Goal: Task Accomplishment & Management: Complete application form

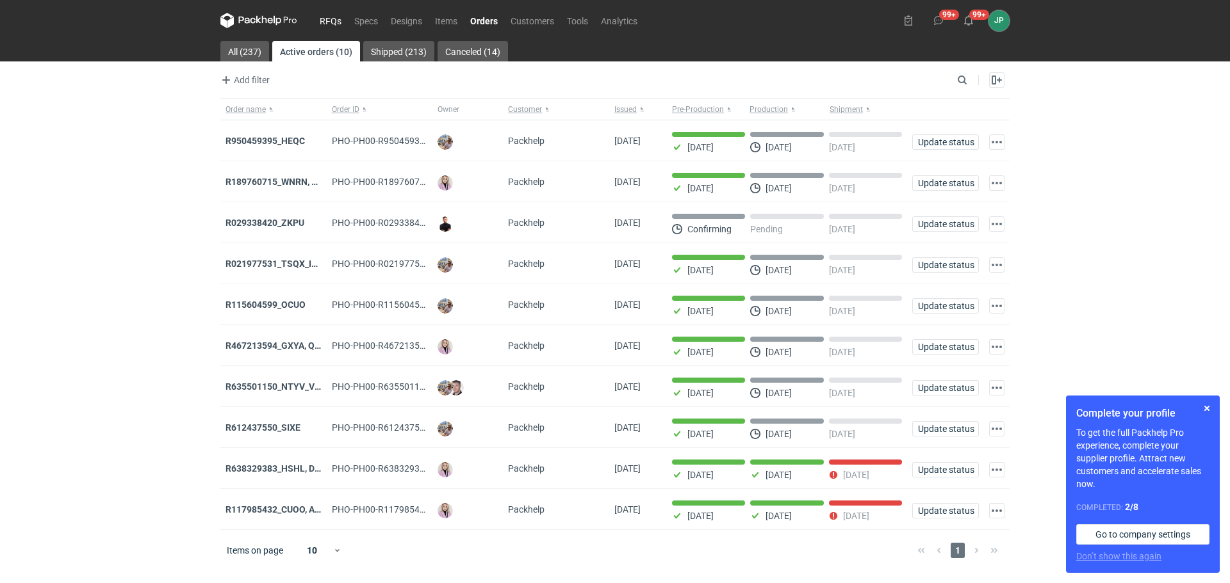
click at [334, 22] on link "RFQs" at bounding box center [330, 20] width 35 height 15
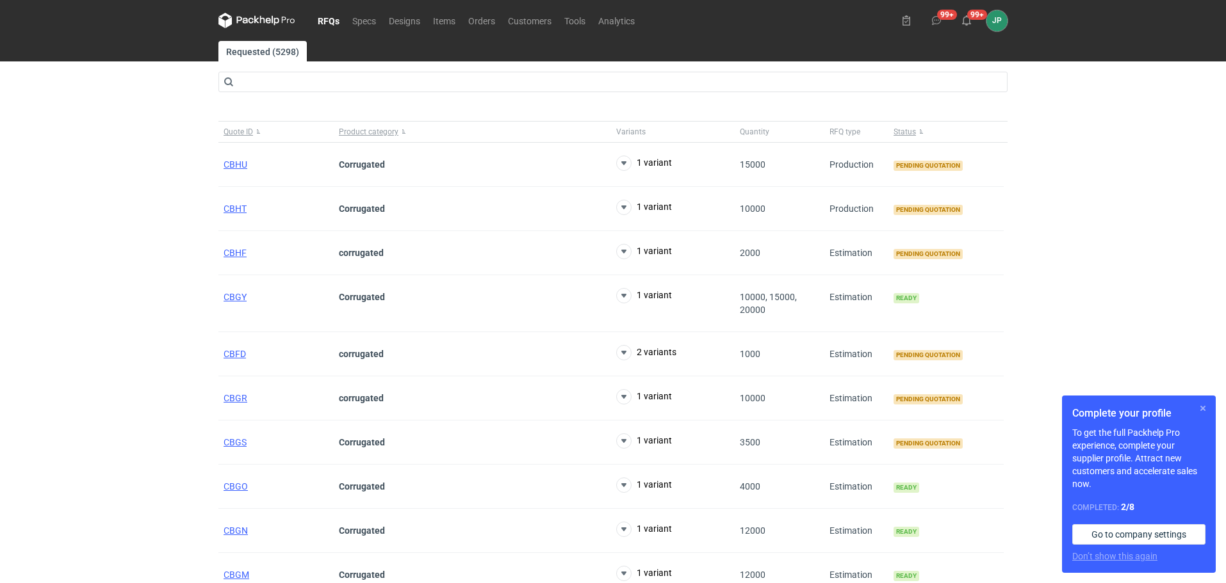
click at [1199, 408] on button "button" at bounding box center [1202, 408] width 15 height 15
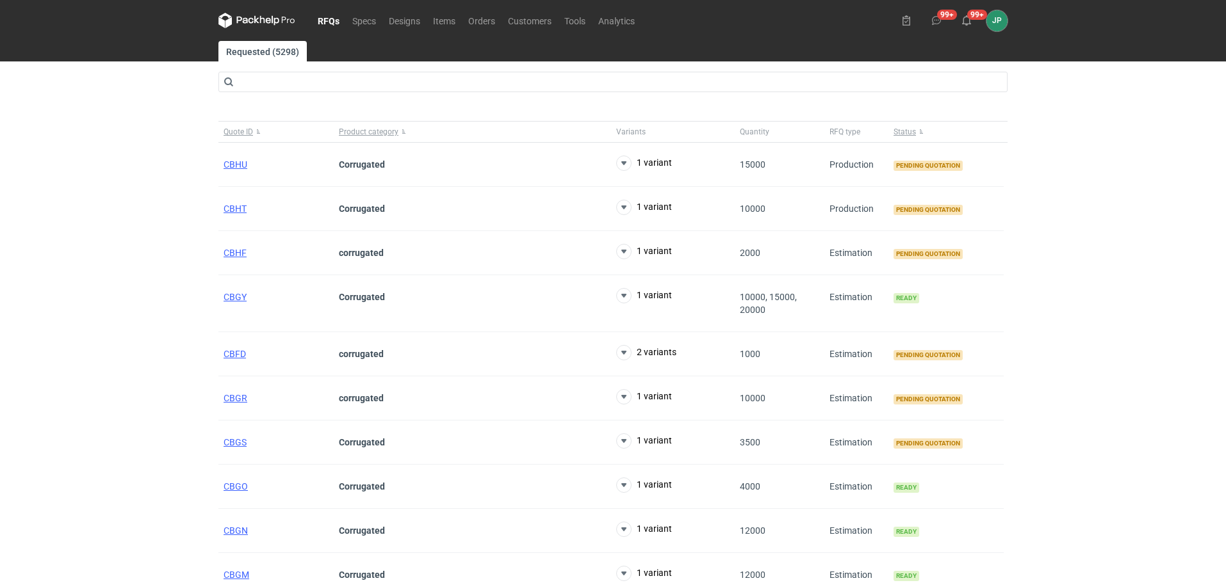
drag, startPoint x: 130, startPoint y: 368, endPoint x: 143, endPoint y: 354, distance: 19.0
click at [130, 368] on div "RFQs Specs Designs Items Orders Customers Tools Analytics 99+ 99+ JP [PERSON_NA…" at bounding box center [613, 291] width 1226 height 583
click at [236, 250] on span "CBHF" at bounding box center [235, 253] width 23 height 10
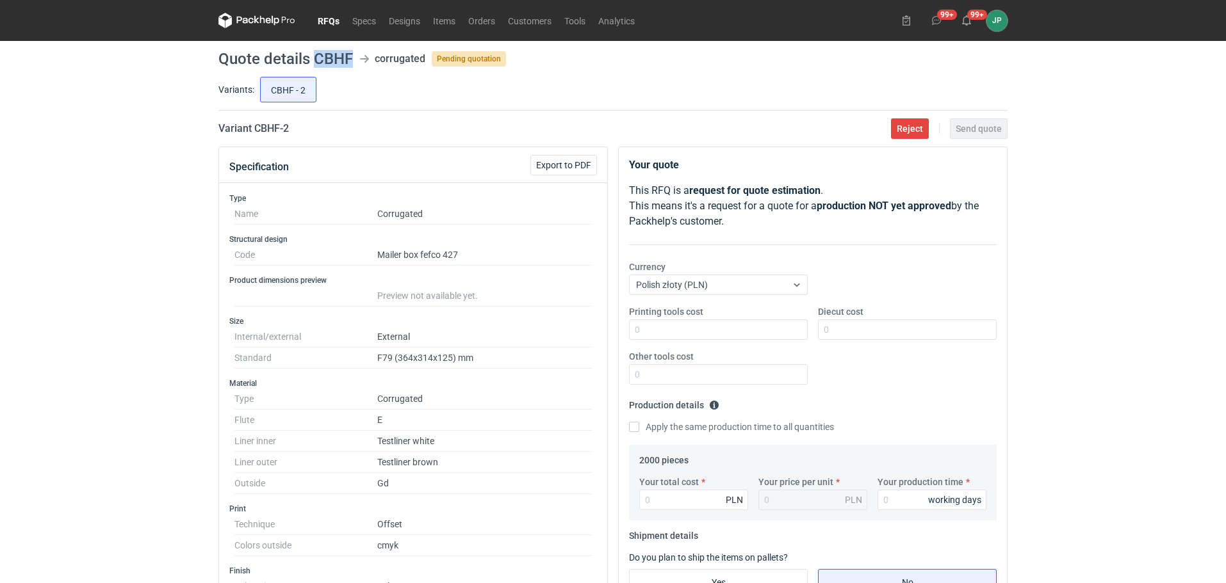
drag, startPoint x: 315, startPoint y: 58, endPoint x: 349, endPoint y: 58, distance: 33.9
click at [349, 58] on h1 "Quote details CBHF" at bounding box center [285, 58] width 134 height 15
copy h1 "CBHF"
drag, startPoint x: 398, startPoint y: 358, endPoint x: 451, endPoint y: 359, distance: 52.5
click at [451, 359] on dd "F79 (364x314x125) mm" at bounding box center [484, 358] width 215 height 21
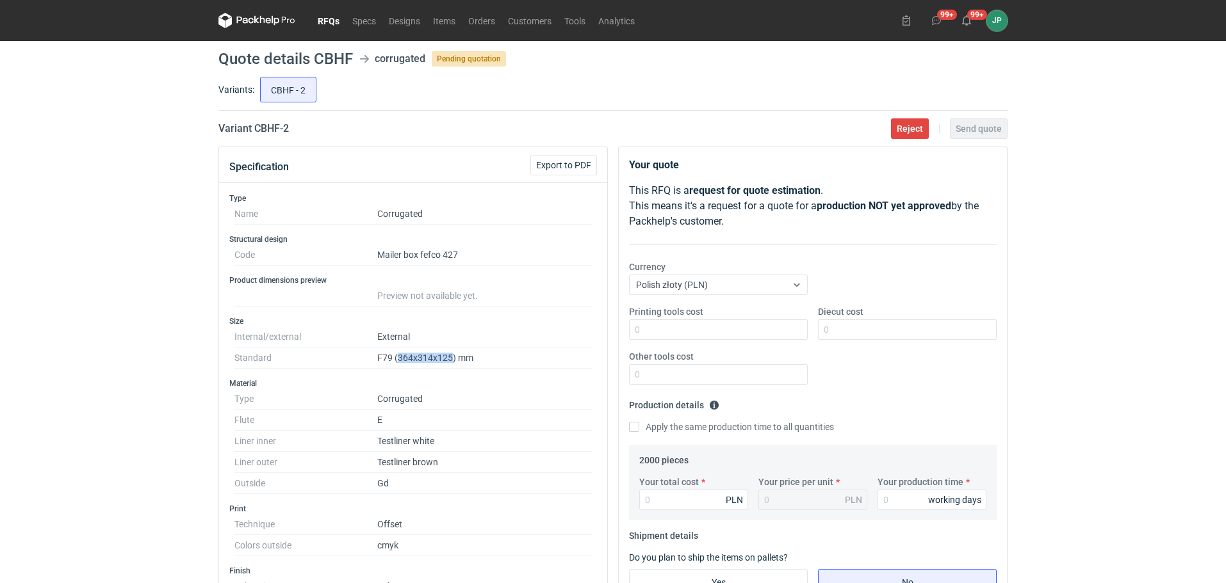
copy dd "364x314x125"
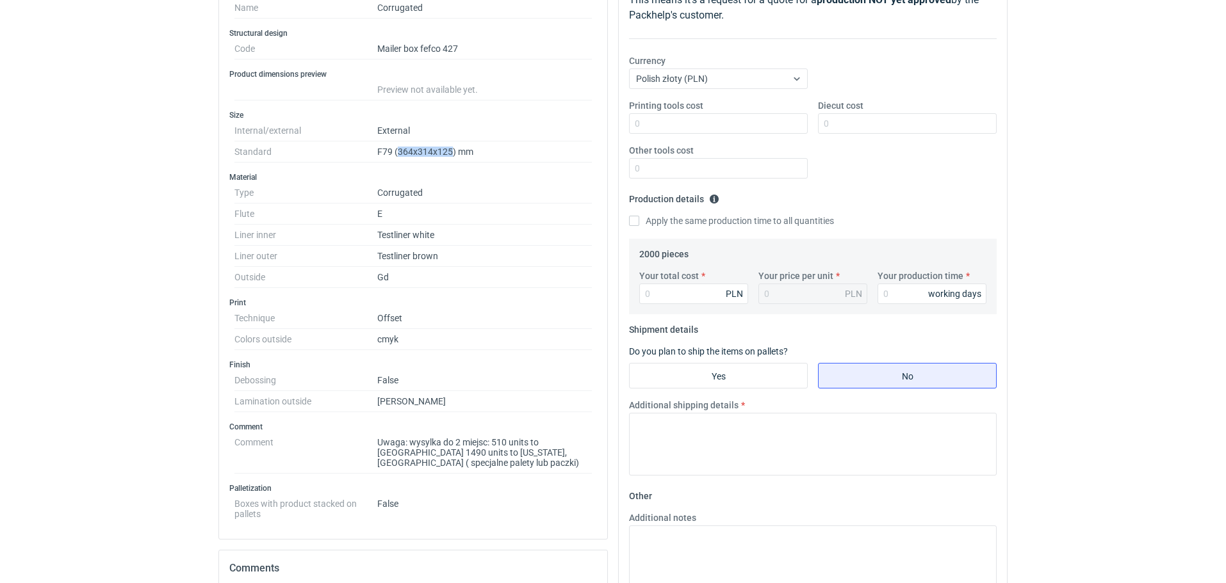
scroll to position [192, 0]
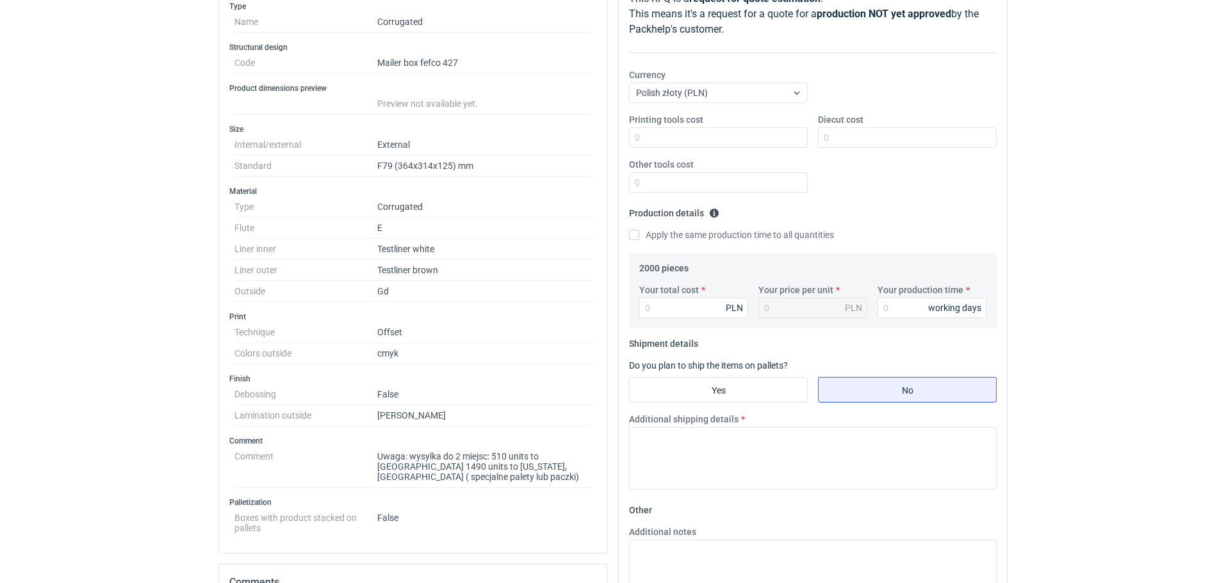
click at [393, 290] on dd "Gd" at bounding box center [484, 291] width 215 height 21
drag, startPoint x: 383, startPoint y: 298, endPoint x: 414, endPoint y: 302, distance: 31.6
click at [414, 302] on div "Type Name Corrugated Structural design Code Mailer box fefco 427 Product dimens…" at bounding box center [413, 272] width 388 height 562
click at [440, 298] on dd "Gd" at bounding box center [484, 291] width 215 height 21
click at [423, 335] on dl "Technique Offset Colors outside cmyk" at bounding box center [412, 343] width 357 height 42
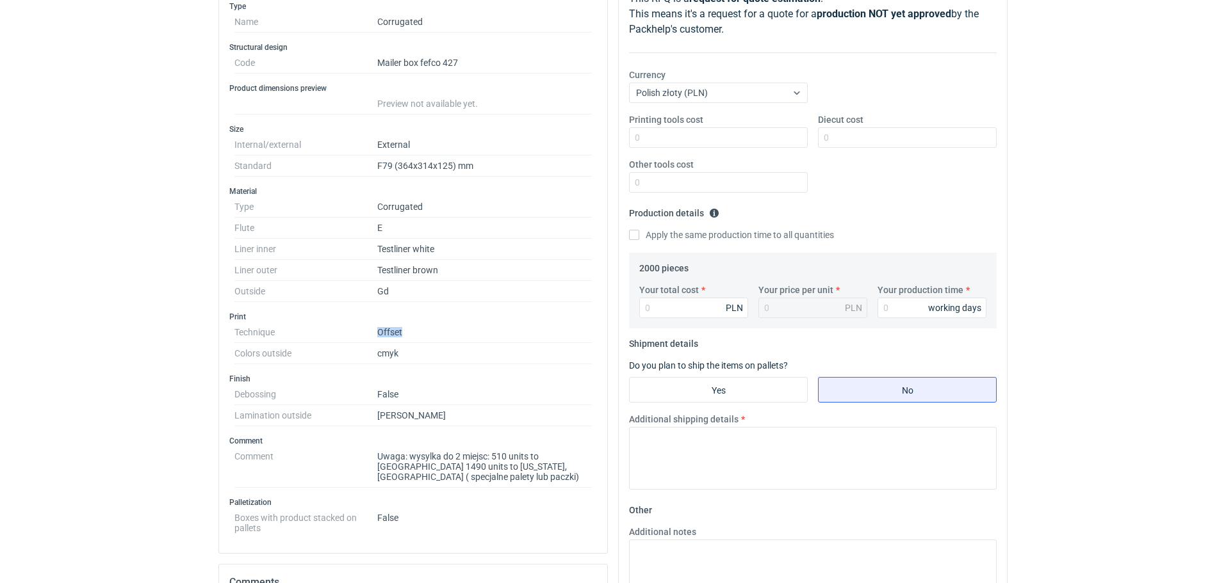
click at [438, 328] on dd "Offset" at bounding box center [484, 332] width 215 height 21
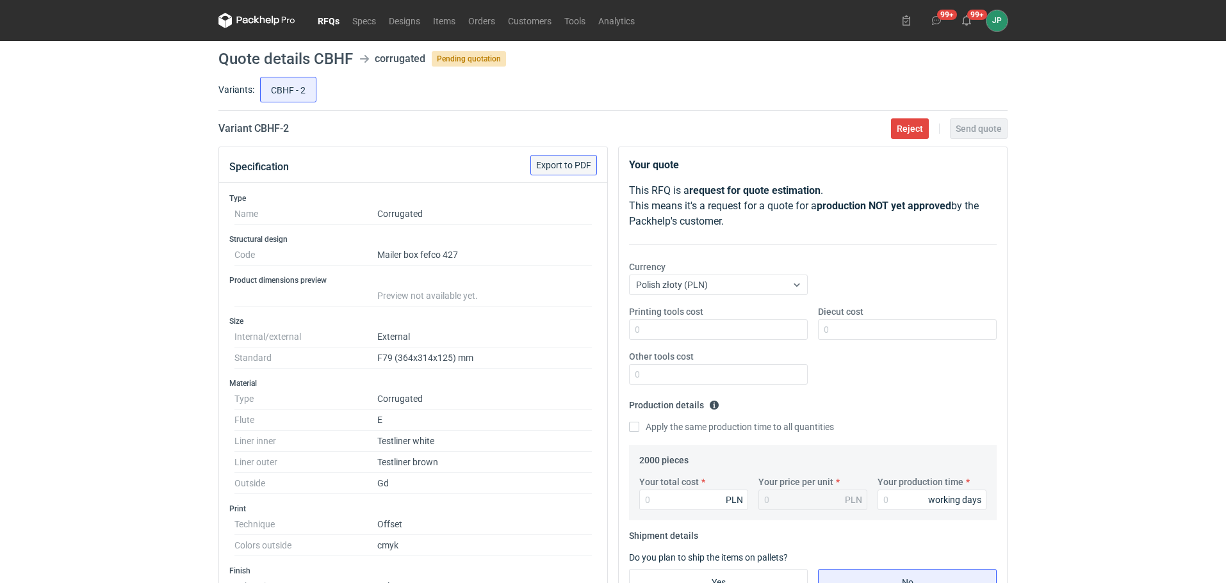
click at [553, 162] on span "Export to PDF" at bounding box center [563, 165] width 55 height 9
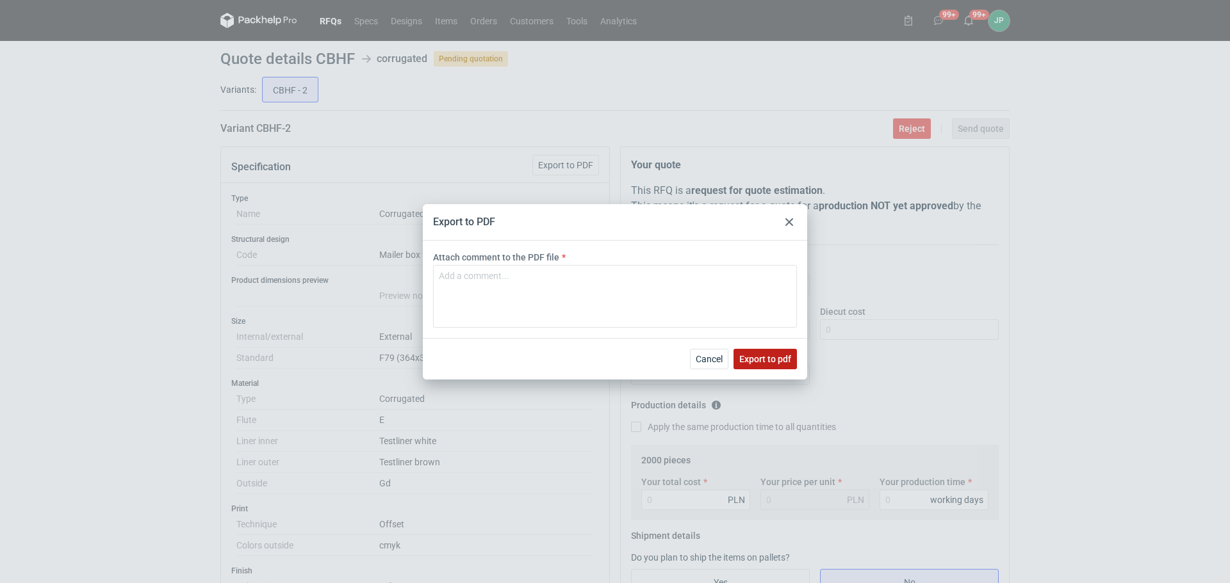
click at [770, 361] on span "Export to pdf" at bounding box center [765, 359] width 52 height 9
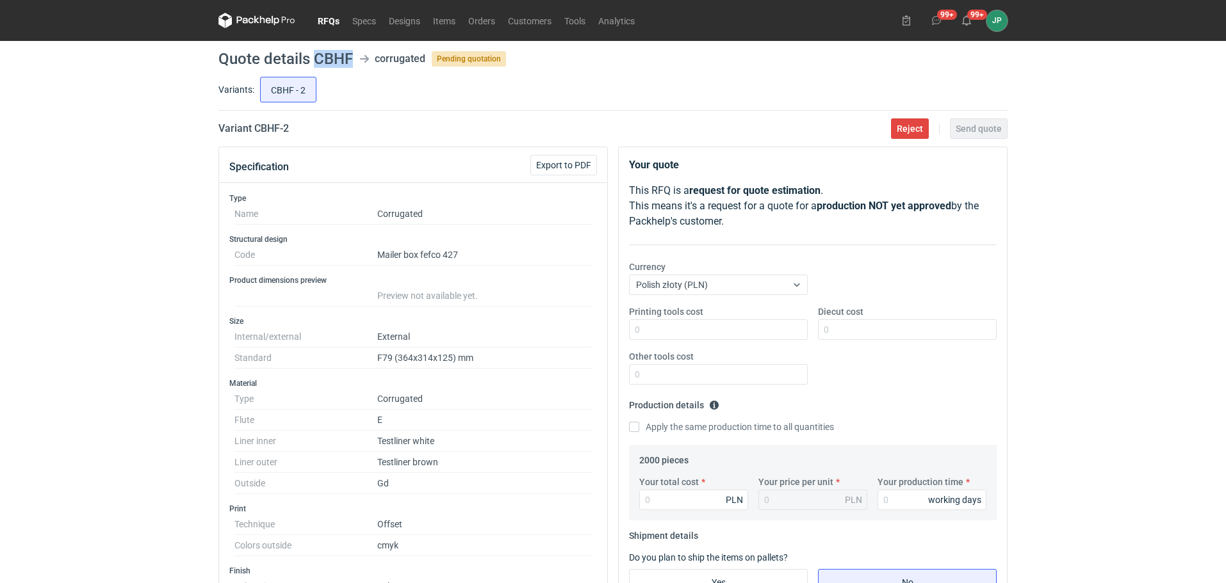
drag, startPoint x: 321, startPoint y: 58, endPoint x: 350, endPoint y: 58, distance: 28.2
click at [350, 58] on h1 "Quote details CBHF" at bounding box center [285, 58] width 134 height 15
copy h1 "CBHF"
click at [1132, 341] on div "RFQs Specs Designs Items Orders Customers Tools Analytics 99+ 99+ JP [PERSON_NA…" at bounding box center [613, 291] width 1226 height 583
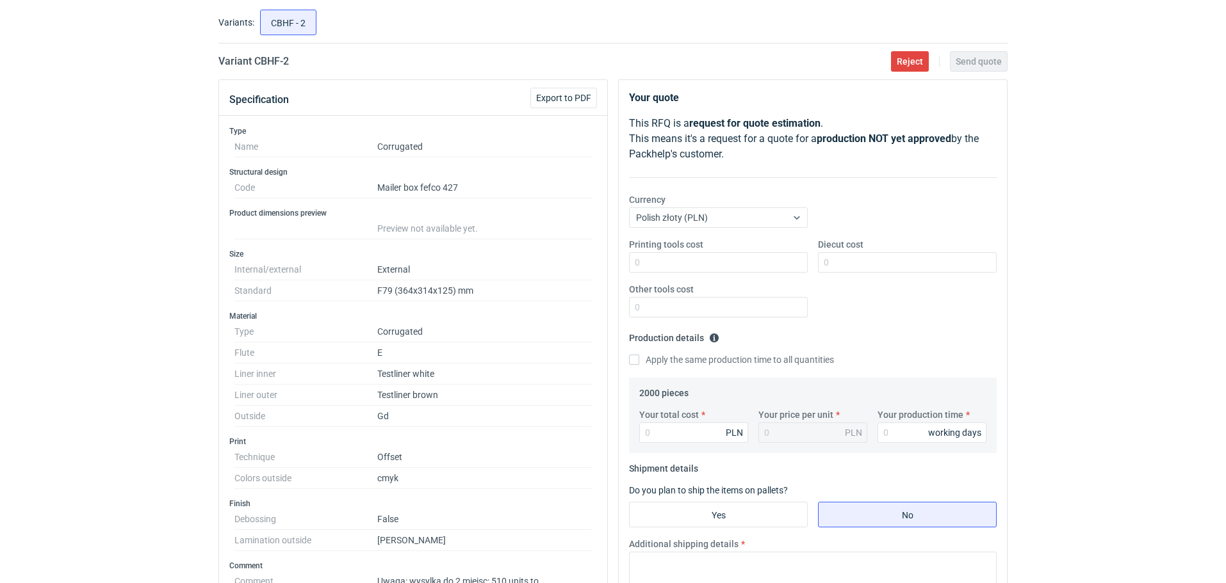
scroll to position [64, 0]
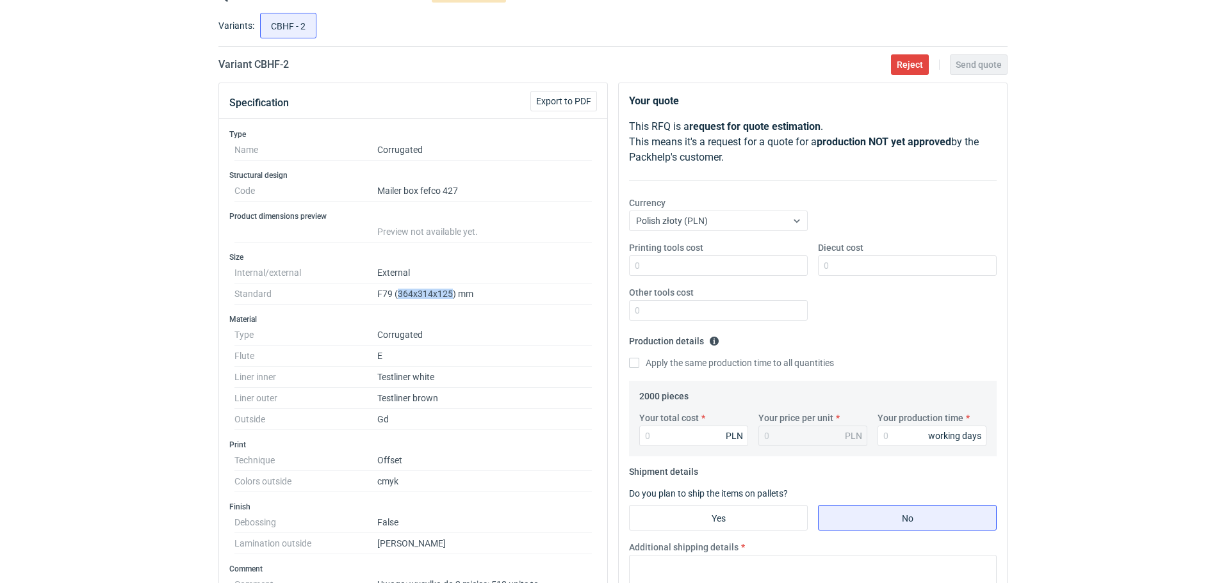
drag, startPoint x: 399, startPoint y: 293, endPoint x: 451, endPoint y: 297, distance: 52.7
click at [451, 297] on dd "F79 (364x314x125) mm" at bounding box center [484, 294] width 215 height 21
copy dd "364x314x125"
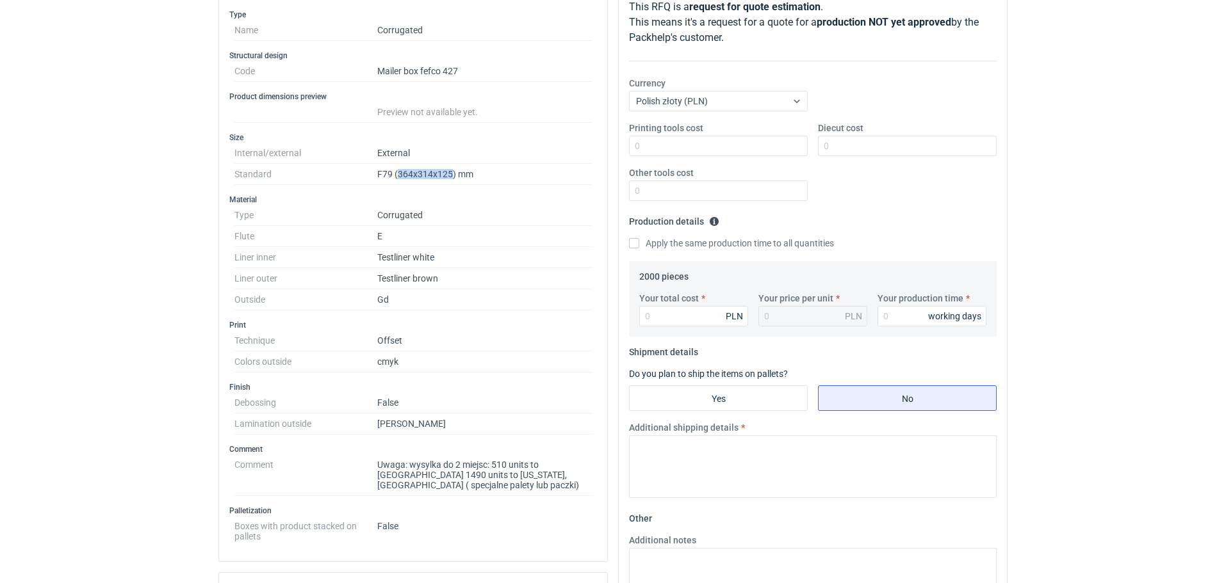
scroll to position [256, 0]
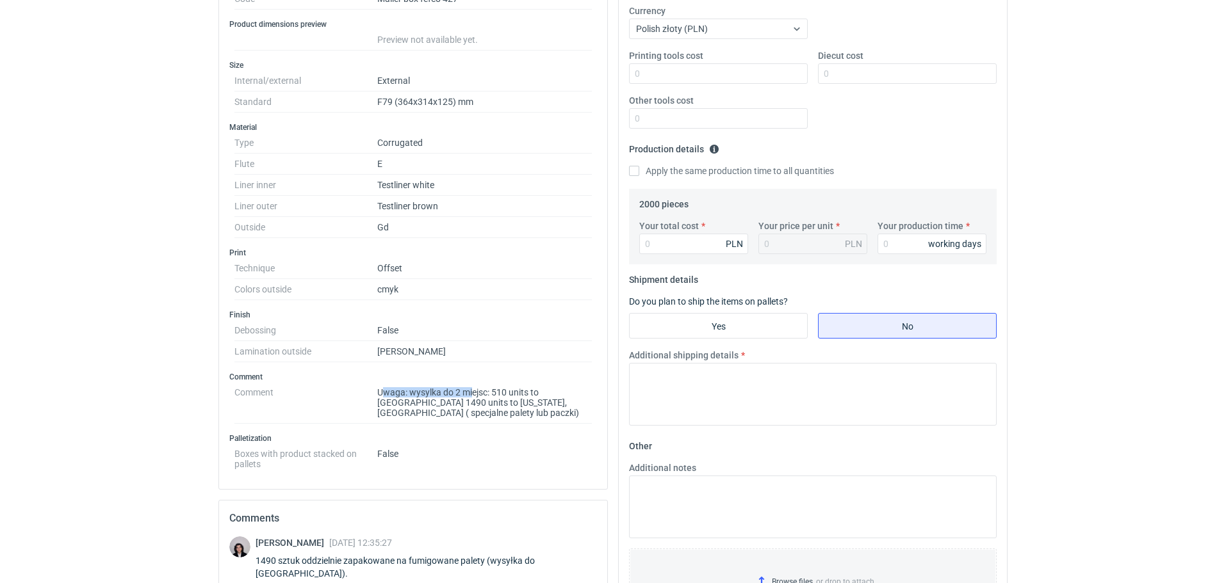
drag, startPoint x: 380, startPoint y: 390, endPoint x: 438, endPoint y: 398, distance: 58.1
click at [473, 394] on dd "Uwaga: wysylka do 2 miejsc: 510 units to [GEOGRAPHIC_DATA] 1490 units to [US_ST…" at bounding box center [484, 403] width 215 height 42
click at [378, 400] on dd "Uwaga: wysylka do 2 miejsc: 510 units to [GEOGRAPHIC_DATA] 1490 units to [US_ST…" at bounding box center [484, 403] width 215 height 42
drag, startPoint x: 377, startPoint y: 390, endPoint x: 575, endPoint y: 405, distance: 198.4
click at [575, 405] on dd "Uwaga: wysylka do 2 miejsc: 510 units to [GEOGRAPHIC_DATA] 1490 units to [US_ST…" at bounding box center [484, 403] width 215 height 42
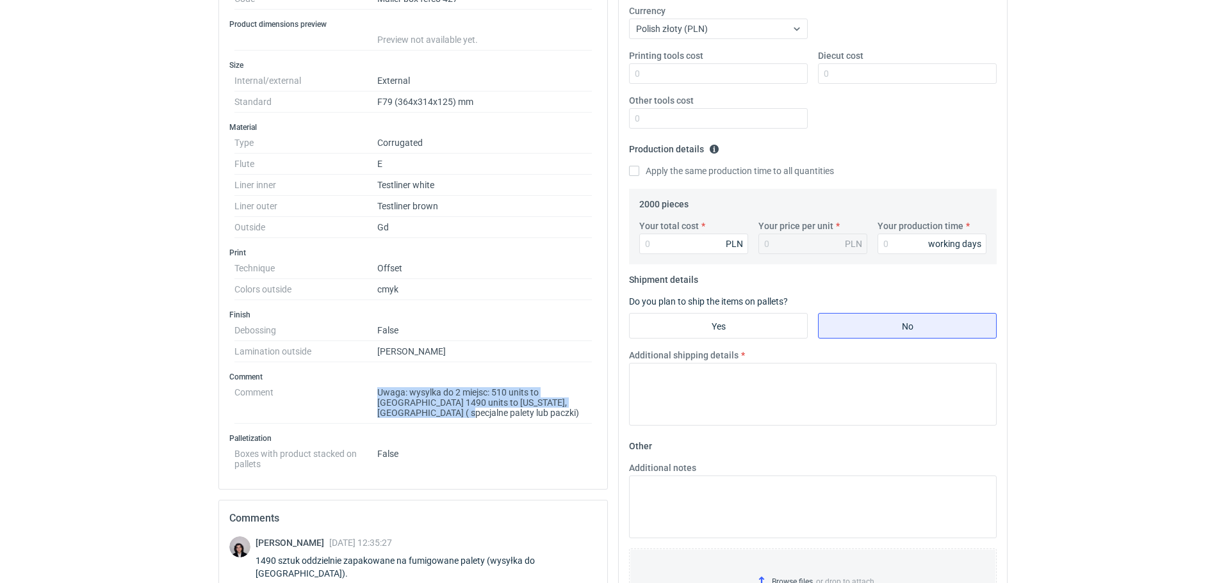
copy dd "Uwaga: wysylka do 2 miejsc: 510 units to [GEOGRAPHIC_DATA] 1490 units to [US_ST…"
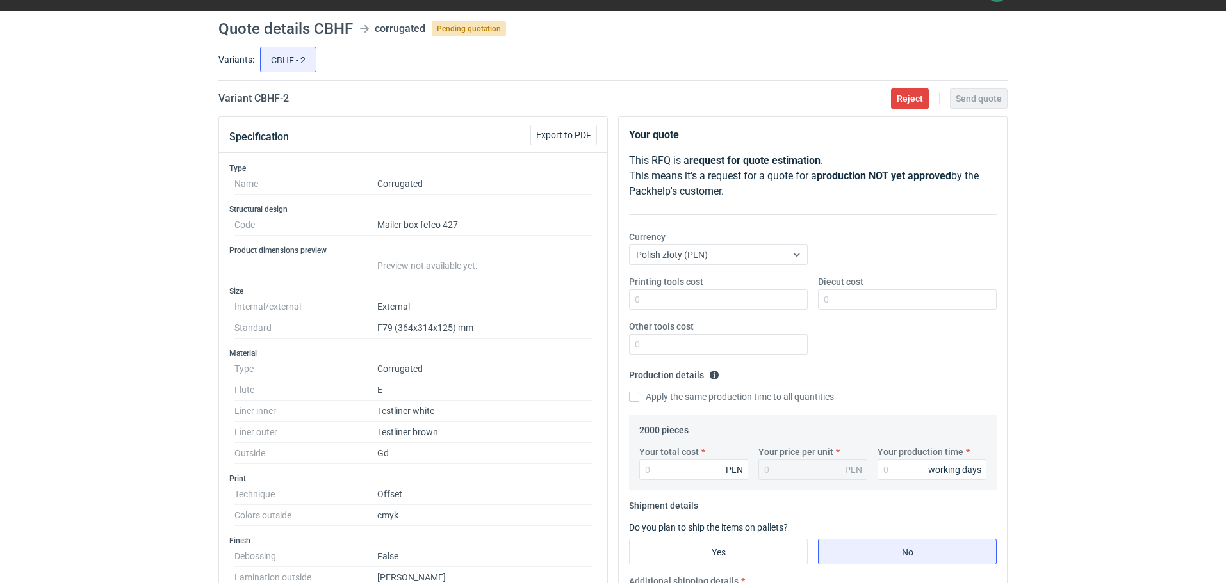
scroll to position [0, 0]
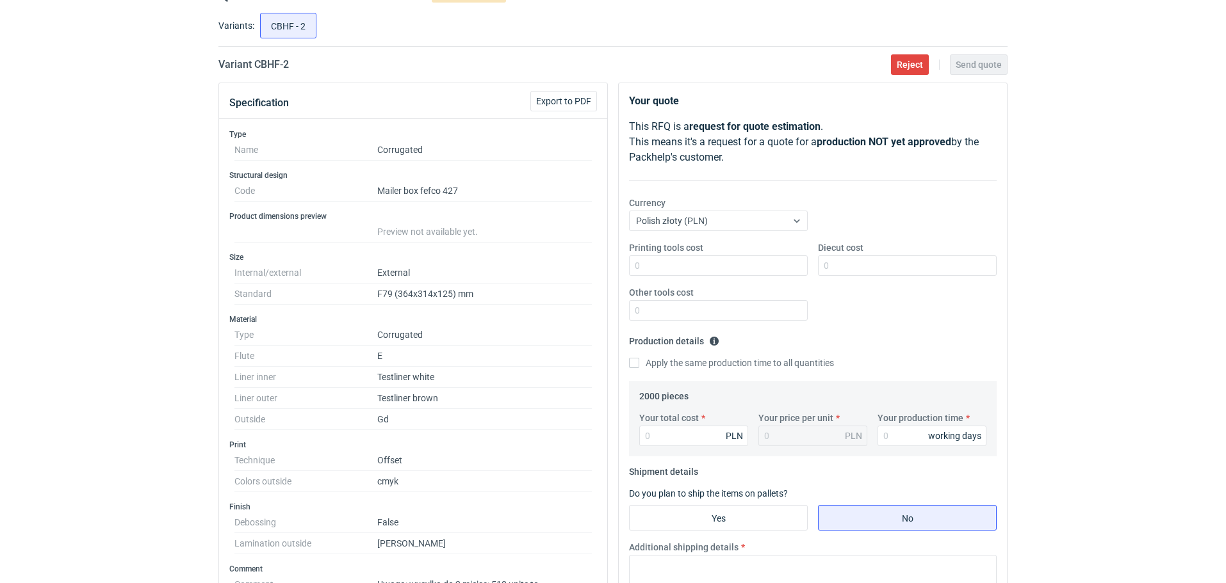
scroll to position [128, 0]
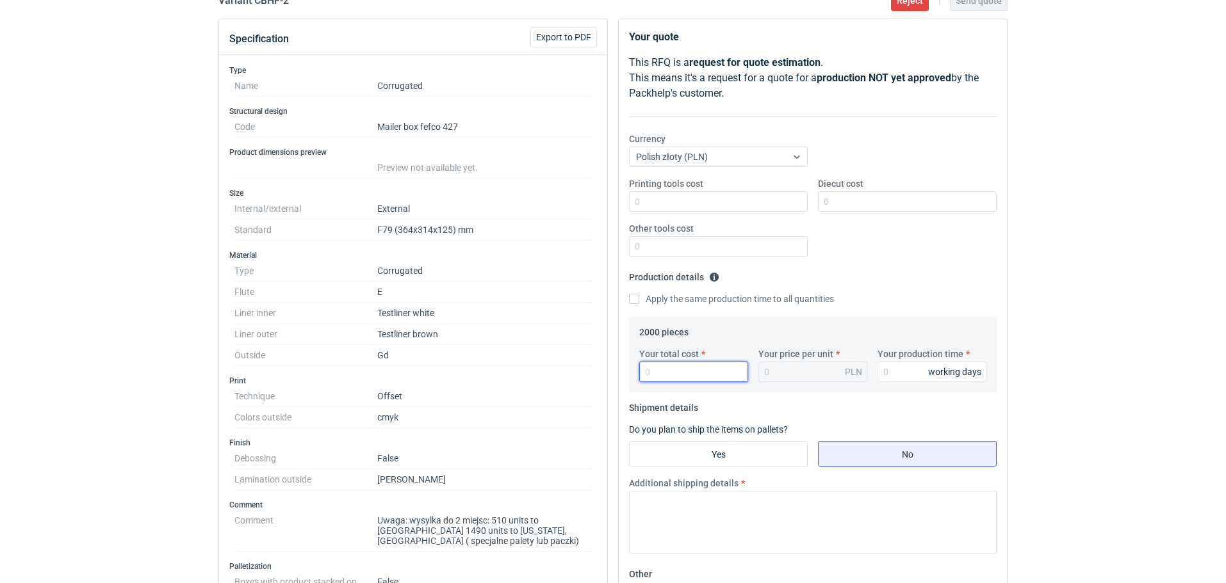
drag, startPoint x: 672, startPoint y: 377, endPoint x: 558, endPoint y: 373, distance: 114.1
click at [563, 380] on div "Specification Export to PDF Type Name Corrugated Structural design Code Mailer …" at bounding box center [612, 477] width 799 height 917
type input "9120"
type input "4.56"
type input "9120"
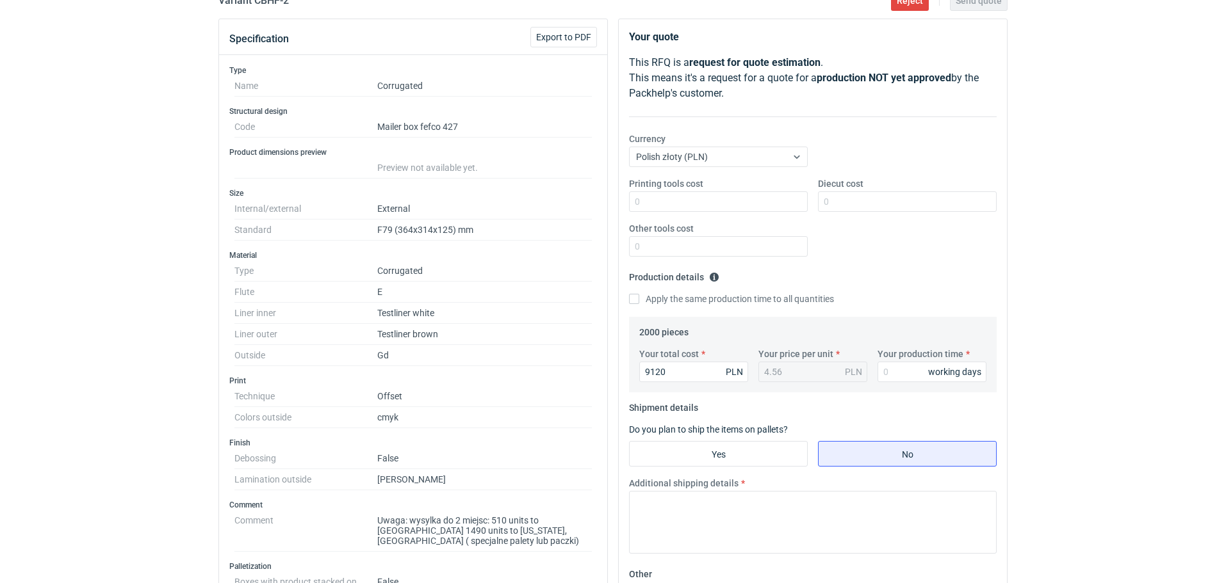
click at [1123, 423] on div "RFQs Specs Designs Items Orders Customers Tools Analytics 99+ 99+ JP [PERSON_NA…" at bounding box center [613, 163] width 1226 height 583
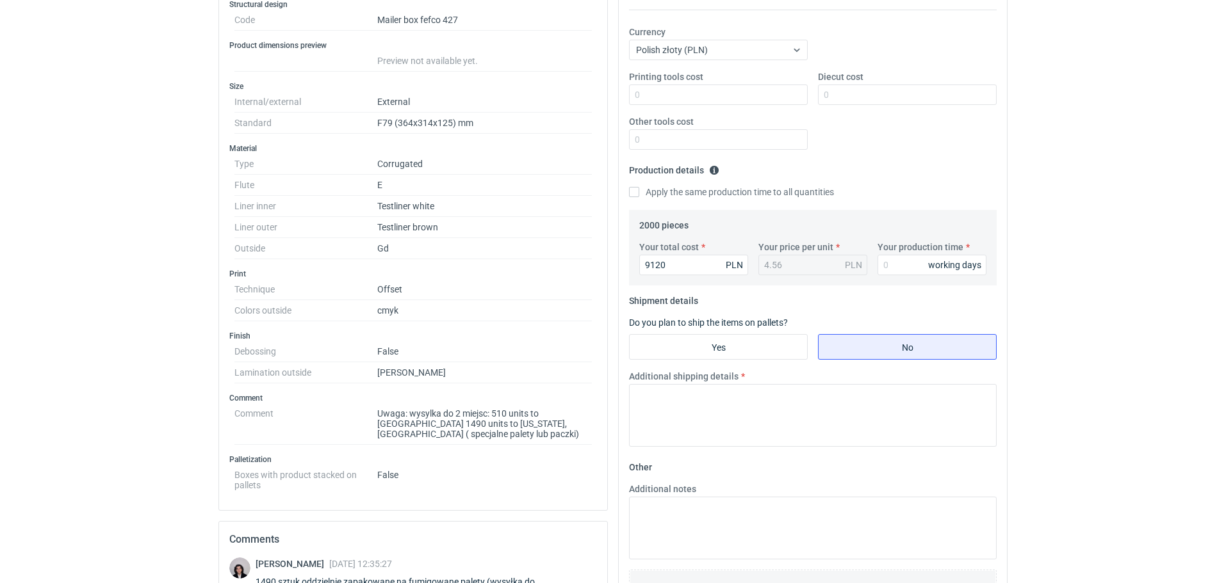
scroll to position [256, 0]
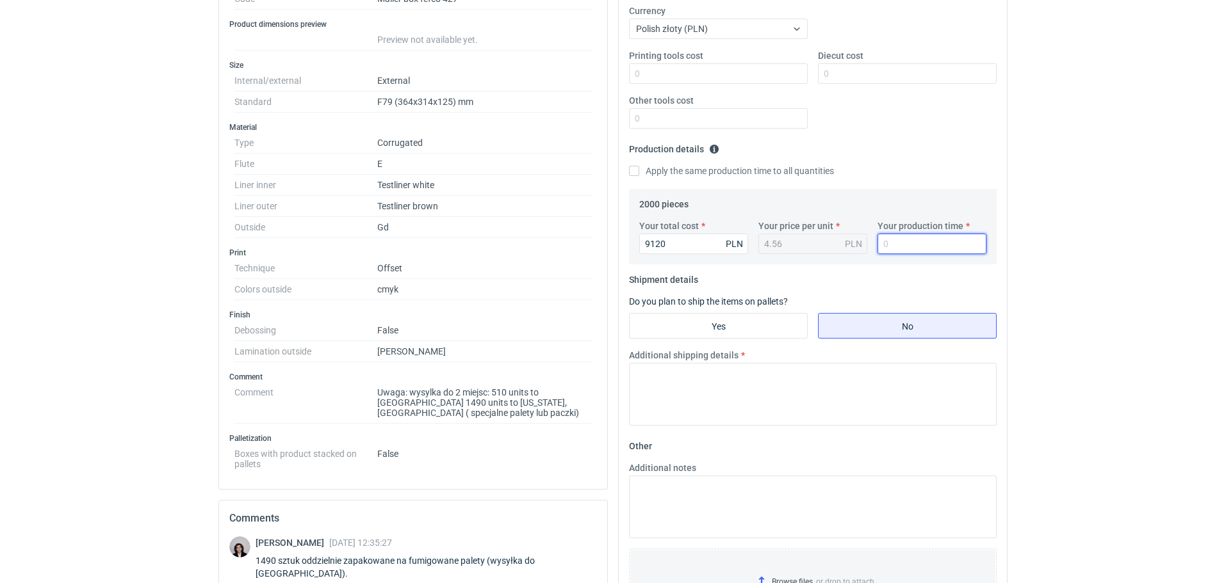
click at [887, 243] on input "Your production time" at bounding box center [931, 244] width 109 height 20
type input "15"
click at [1113, 296] on div "RFQs Specs Designs Items Orders Customers Tools Analytics 99+ 99+ JP [PERSON_NA…" at bounding box center [613, 35] width 1226 height 583
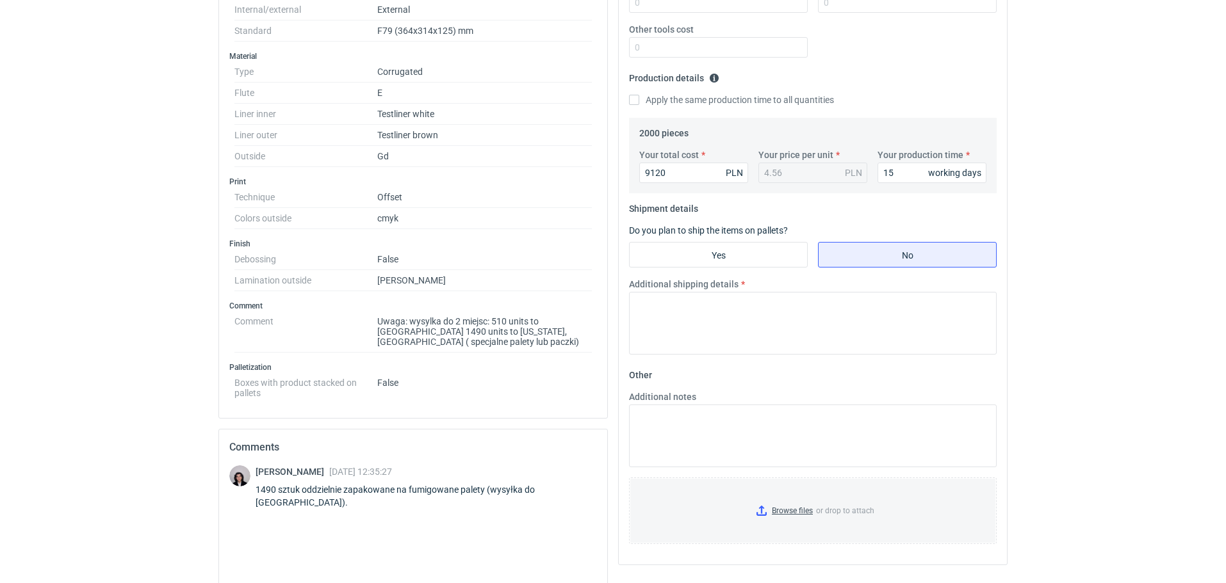
scroll to position [384, 0]
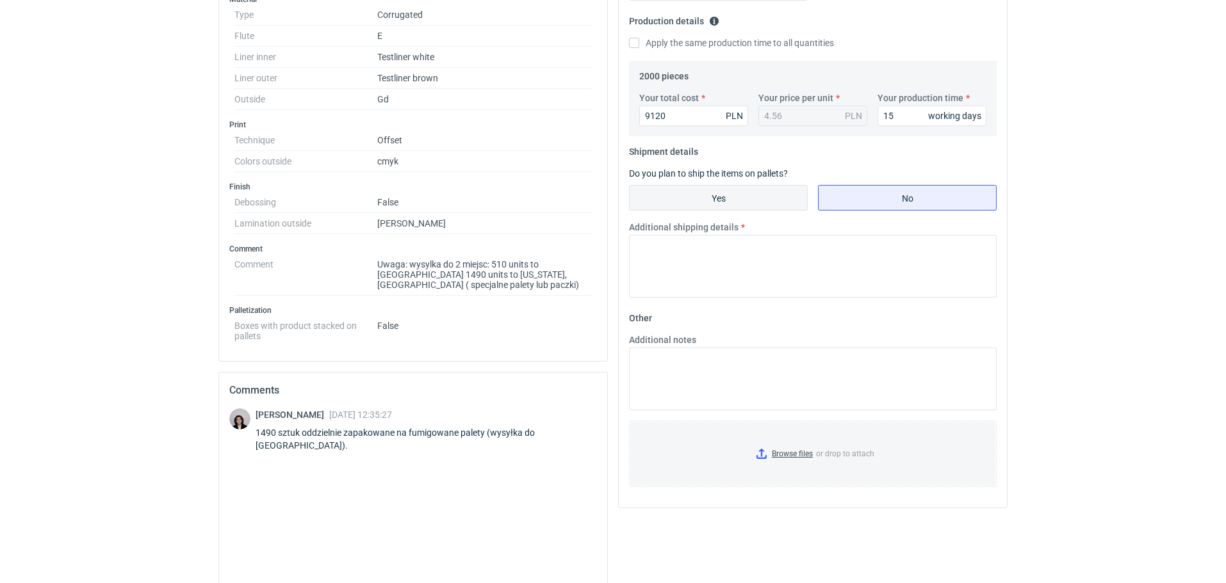
click at [695, 199] on input "Yes" at bounding box center [718, 198] width 177 height 24
radio input "true"
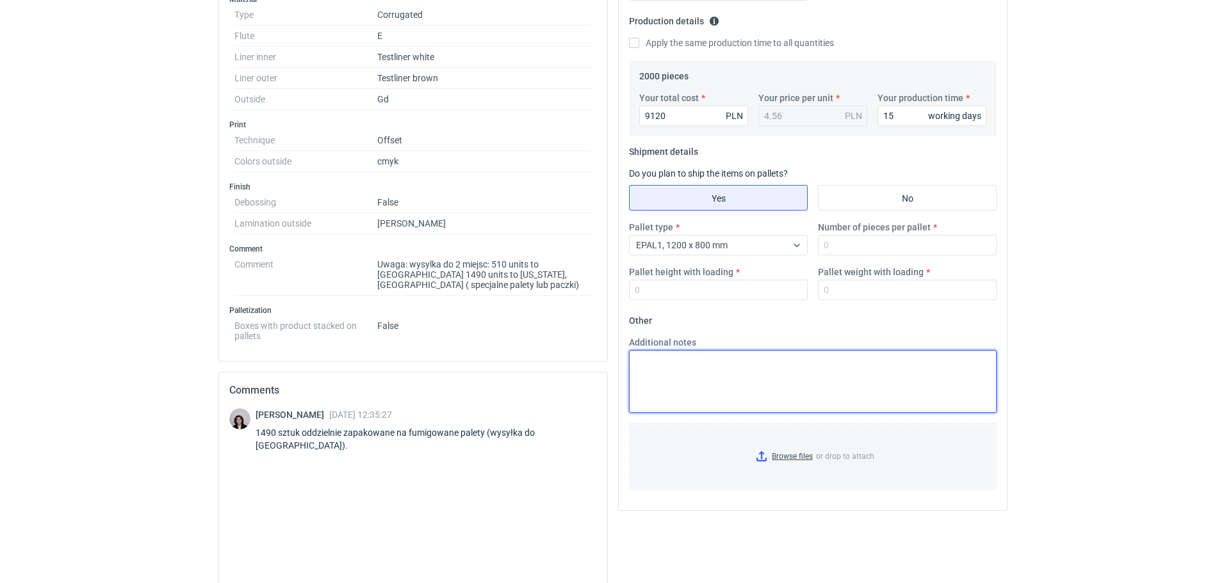
click at [660, 364] on textarea "Additional notes" at bounding box center [813, 381] width 368 height 63
paste textarea "OBRYS PALETY 1200x872"
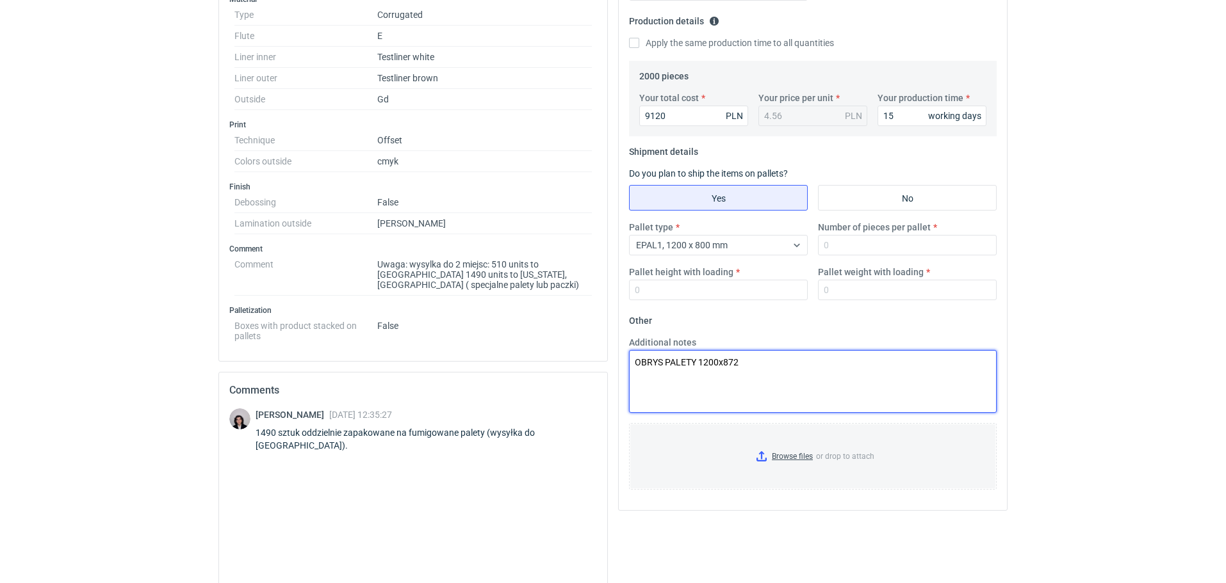
click at [734, 364] on textarea "OBRYS PALETY 1200x872" at bounding box center [813, 381] width 368 height 63
drag, startPoint x: 724, startPoint y: 362, endPoint x: 811, endPoint y: 380, distance: 88.2
click at [793, 377] on textarea "OBRYS PALETY 1200x872" at bounding box center [813, 381] width 368 height 63
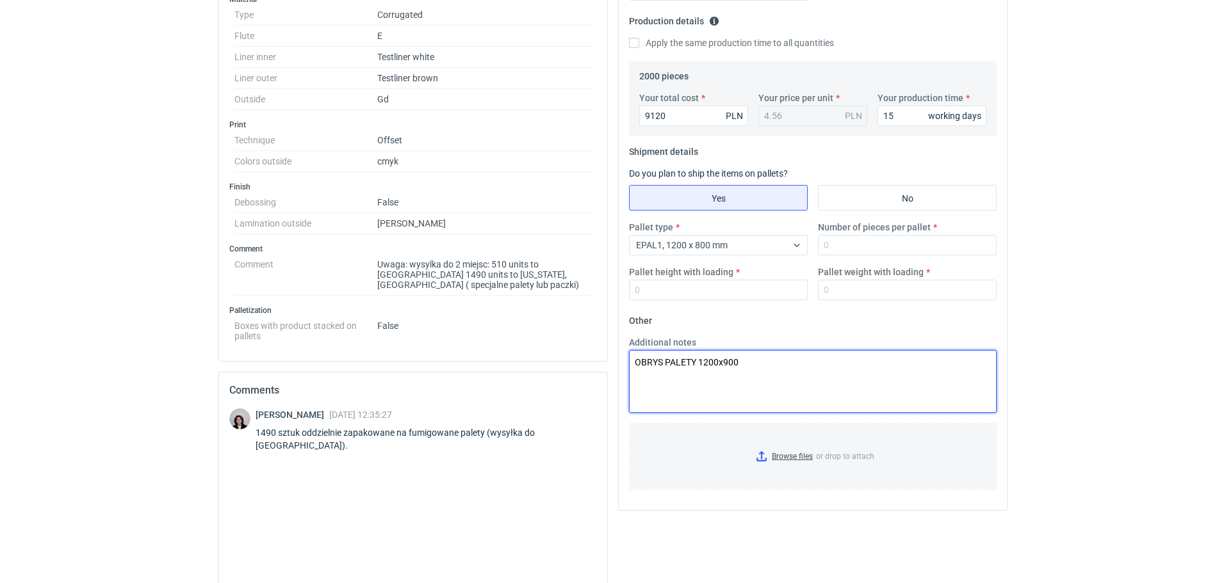
drag, startPoint x: 753, startPoint y: 370, endPoint x: 765, endPoint y: 311, distance: 60.2
click at [754, 364] on textarea "OBRYS PALETY 1200x900" at bounding box center [813, 381] width 368 height 63
drag, startPoint x: 740, startPoint y: 362, endPoint x: 772, endPoint y: 360, distance: 32.1
click at [772, 360] on textarea "OBRYS PALETY 1200x900 1,8h" at bounding box center [813, 381] width 368 height 63
type textarea "OBRYS PALETY 1200x900 1800"
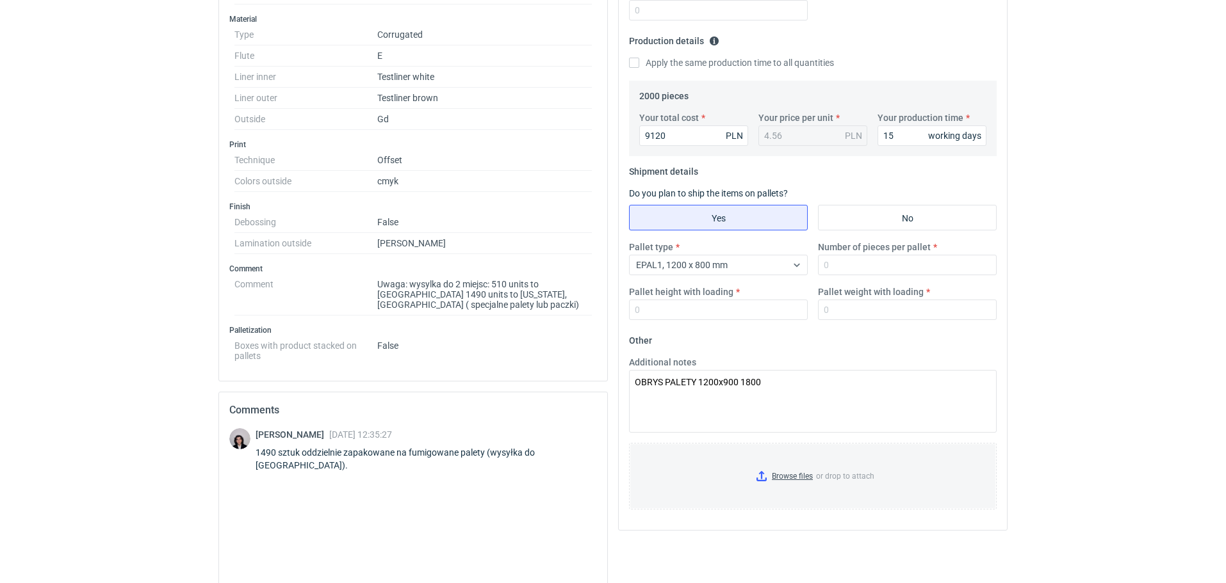
scroll to position [342, 0]
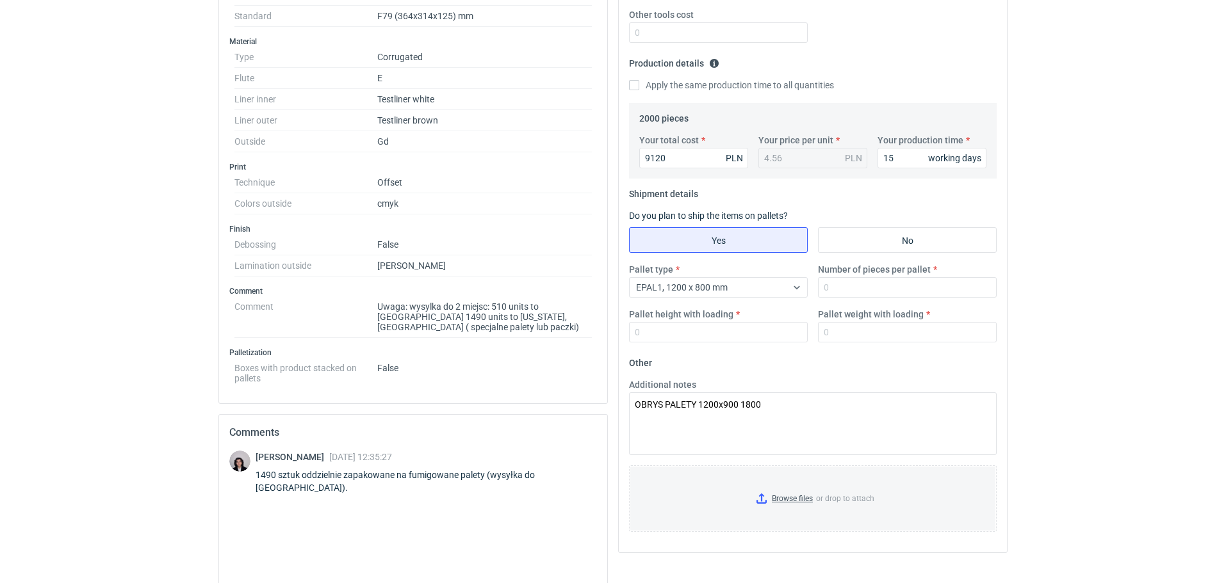
click at [688, 332] on input "Pallet height with loading" at bounding box center [718, 332] width 179 height 20
type input "1800"
click at [894, 289] on input "Number of pieces per pallet" at bounding box center [907, 287] width 179 height 20
type input "825"
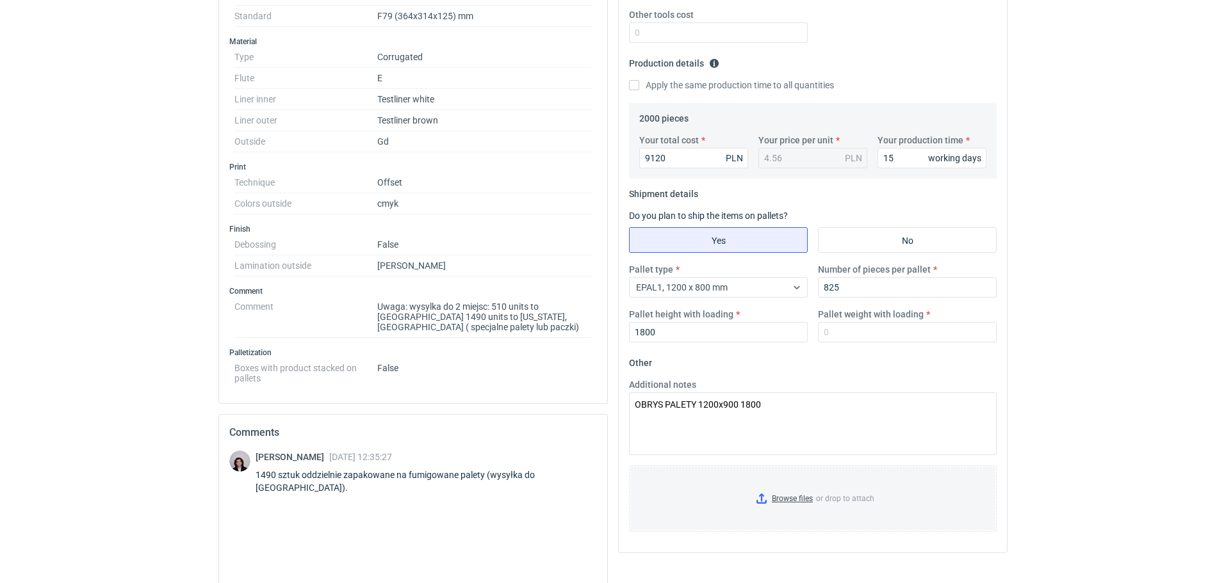
click at [839, 304] on div "Pallet type EPAL1, 1200 x 800 mm Number of pieces per pallet 825 Pallet height …" at bounding box center [813, 308] width 378 height 90
click at [839, 327] on input "Pallet weight with loading" at bounding box center [907, 332] width 179 height 20
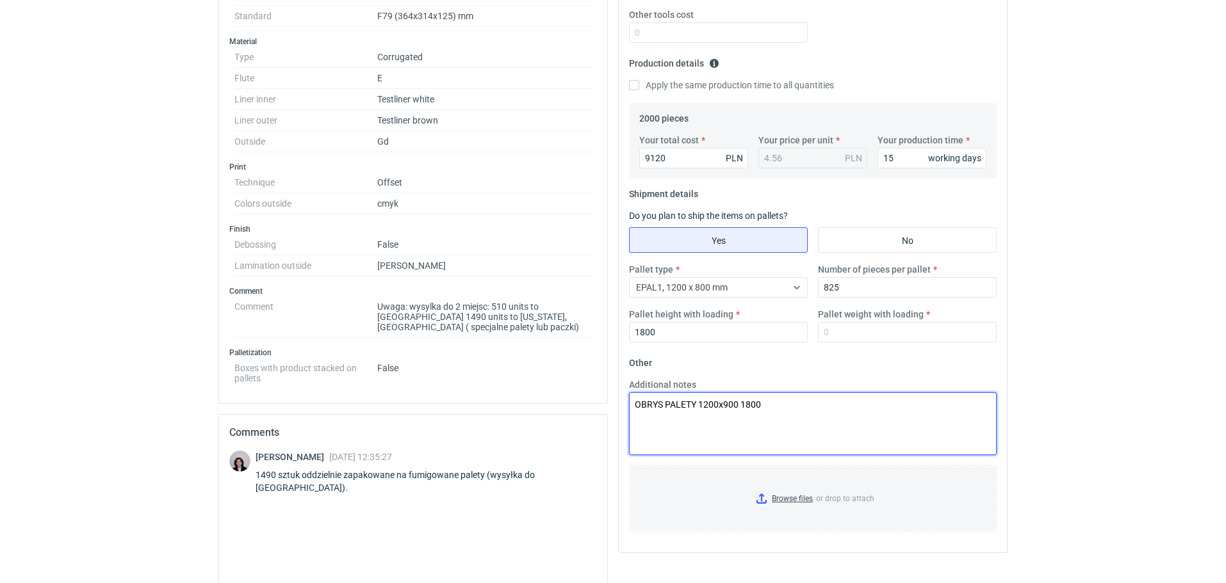
click at [768, 405] on textarea "OBRYS PALETY 1200x900 1800" at bounding box center [813, 424] width 368 height 63
drag, startPoint x: 851, startPoint y: 401, endPoint x: 851, endPoint y: 416, distance: 14.7
click at [851, 416] on textarea "OBRYS PALETY 1200x900 1800 1490szt. na palecie fumnigowanej" at bounding box center [813, 424] width 368 height 63
click at [922, 410] on textarea "OBRYS PALETY 1200x900 1800 1490szt. na palecie fumnigowanej" at bounding box center [813, 424] width 368 height 63
click at [863, 406] on textarea "OBRYS PALETY 1200x900 1800 1490szt. na palecie fumnigowanej" at bounding box center [813, 424] width 368 height 63
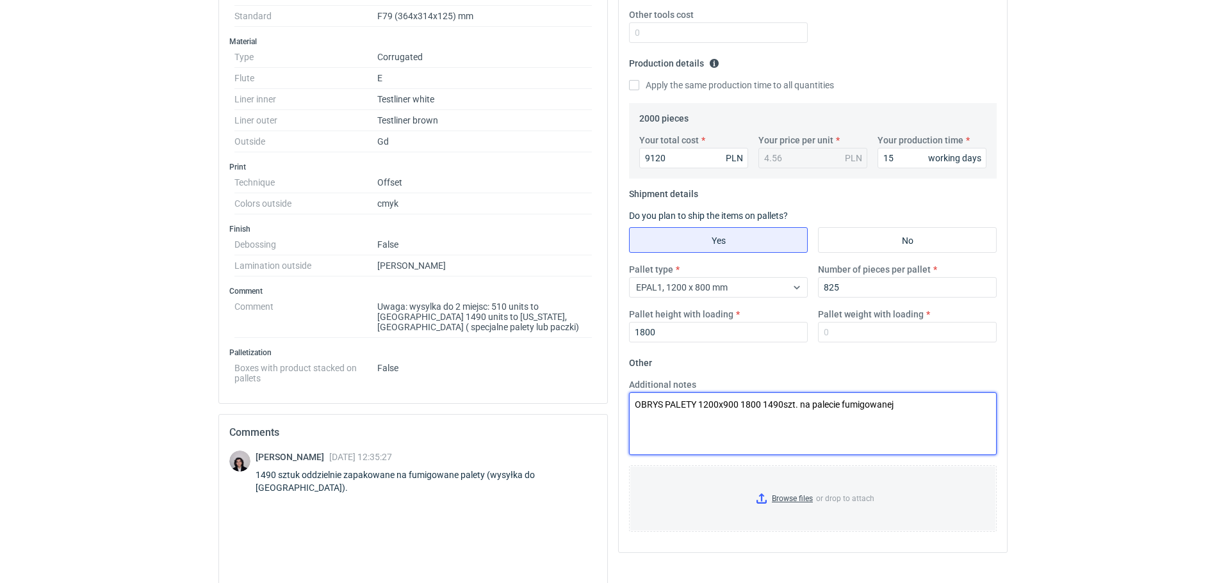
click at [861, 405] on textarea "OBRYS PALETY 1200x900 1800 1490szt. na palecie fumigowanej" at bounding box center [813, 424] width 368 height 63
click at [912, 405] on textarea "OBRYS PALETY 1200x900 1800 1490szt. na palecie fumingowanej" at bounding box center [813, 424] width 368 height 63
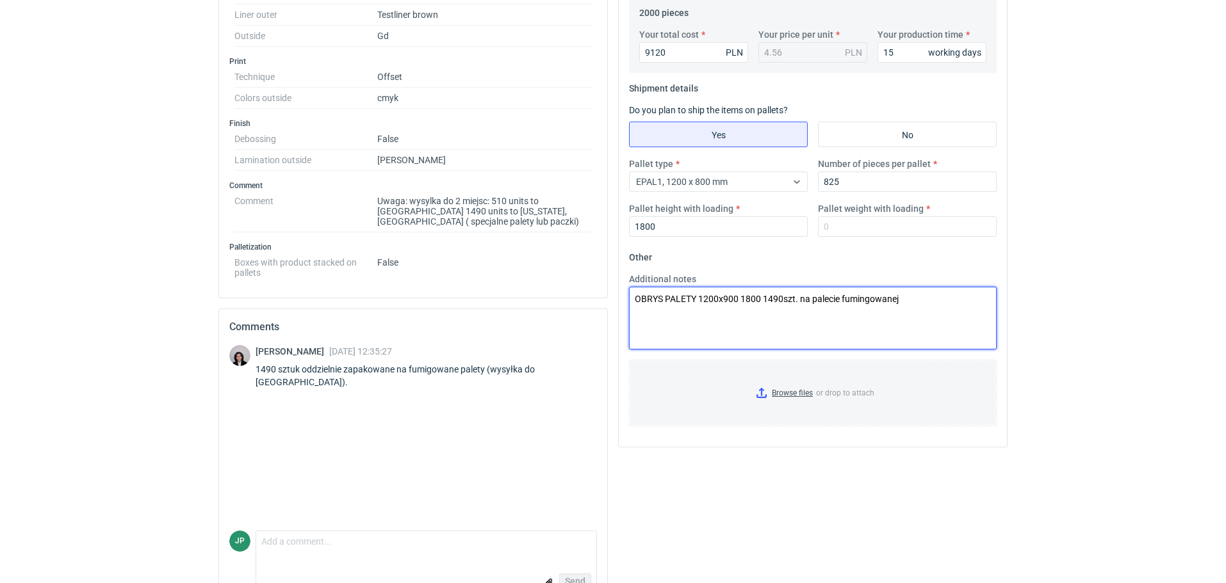
scroll to position [470, 0]
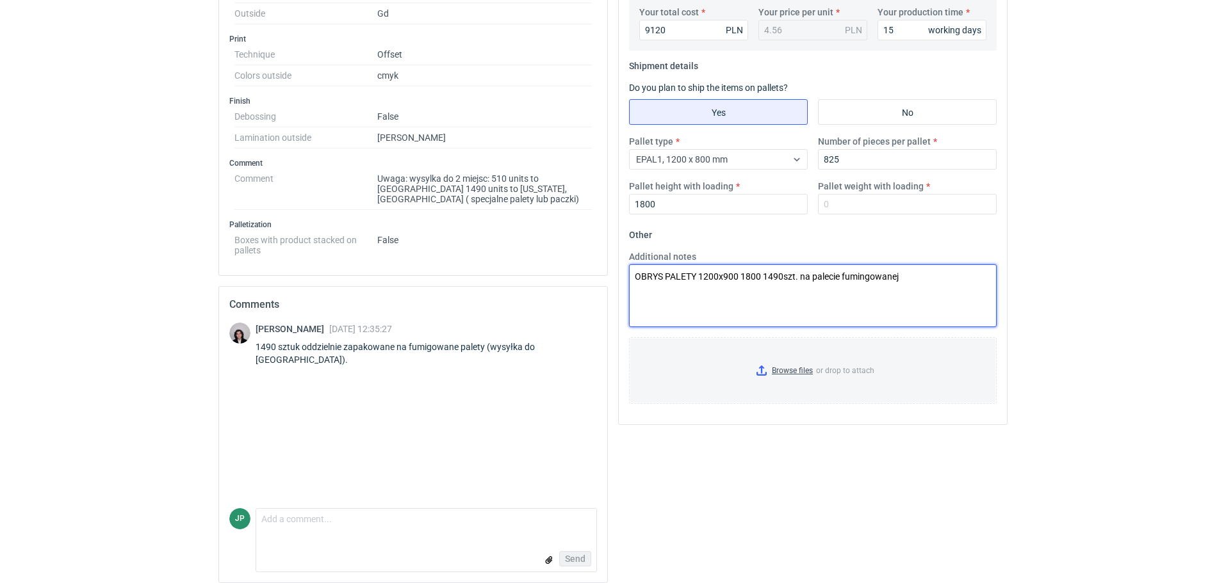
type textarea "OBRYS PALETY 1200x900 1800 1490szt. na palecie fumingowanej"
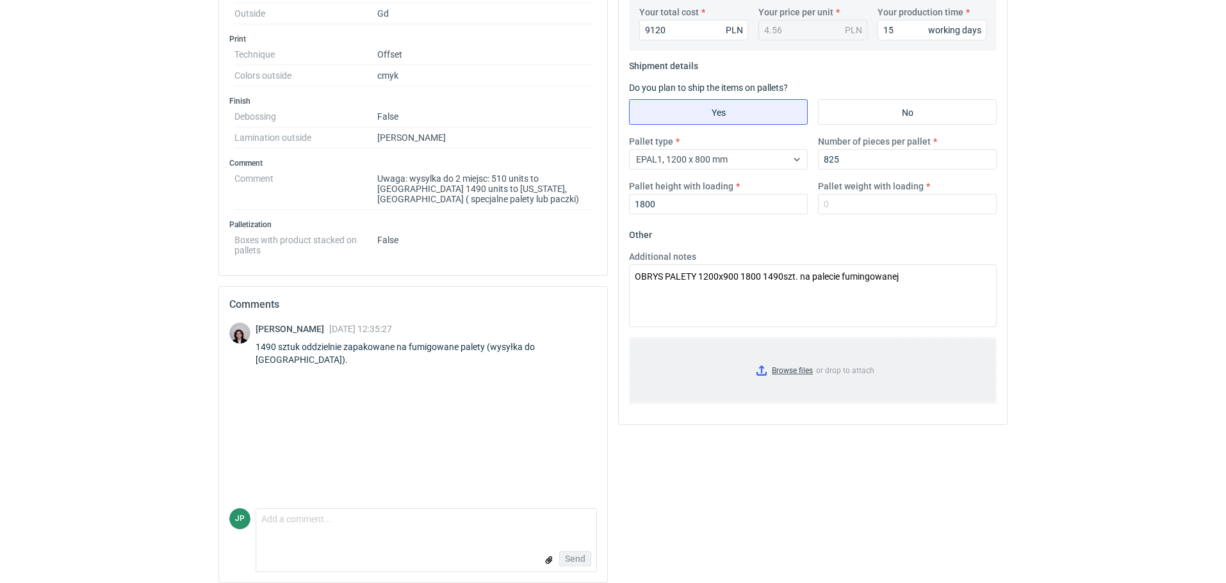
click at [769, 370] on input "Browse files or drop to attach" at bounding box center [812, 371] width 365 height 64
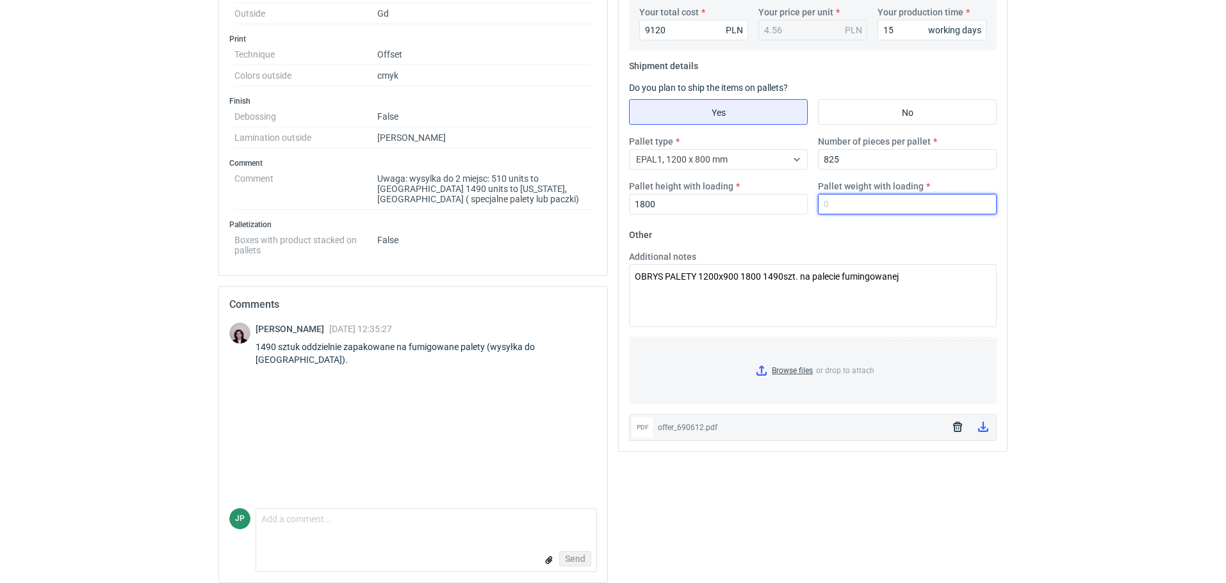
click at [854, 205] on input "Pallet weight with loading" at bounding box center [907, 204] width 179 height 20
click at [833, 208] on input "540" at bounding box center [907, 204] width 179 height 20
type input "550"
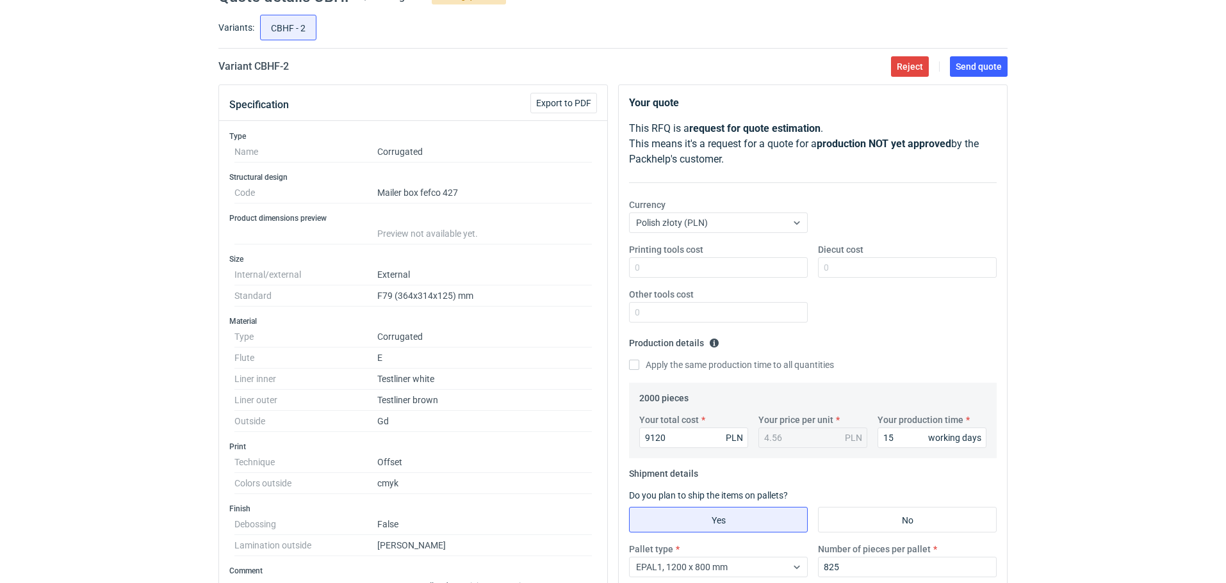
scroll to position [0, 0]
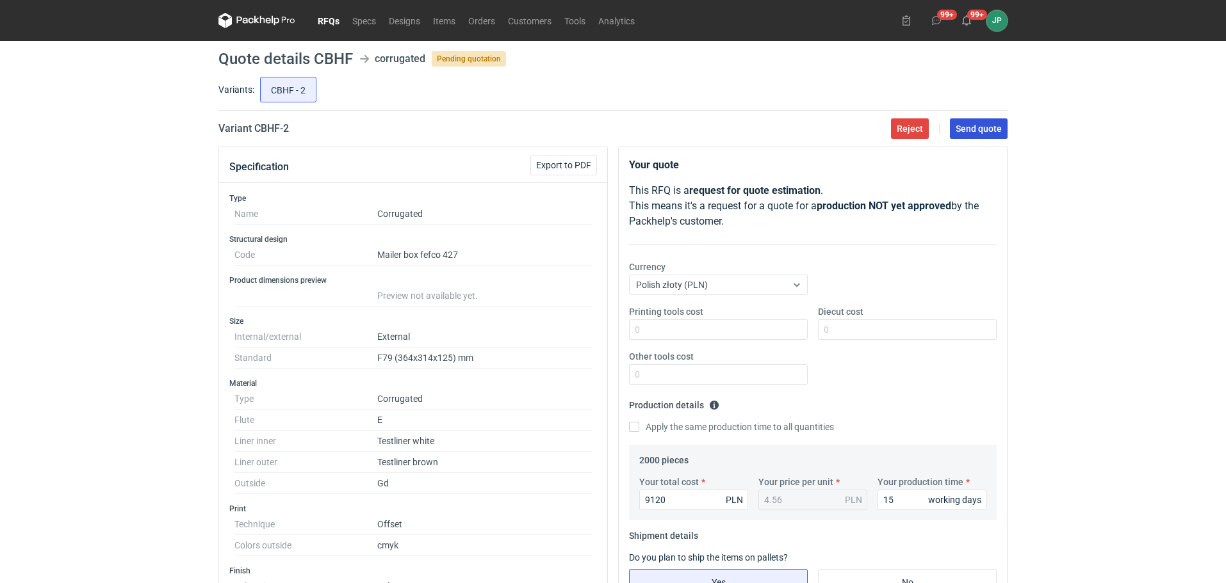
click at [979, 131] on span "Send quote" at bounding box center [978, 128] width 46 height 9
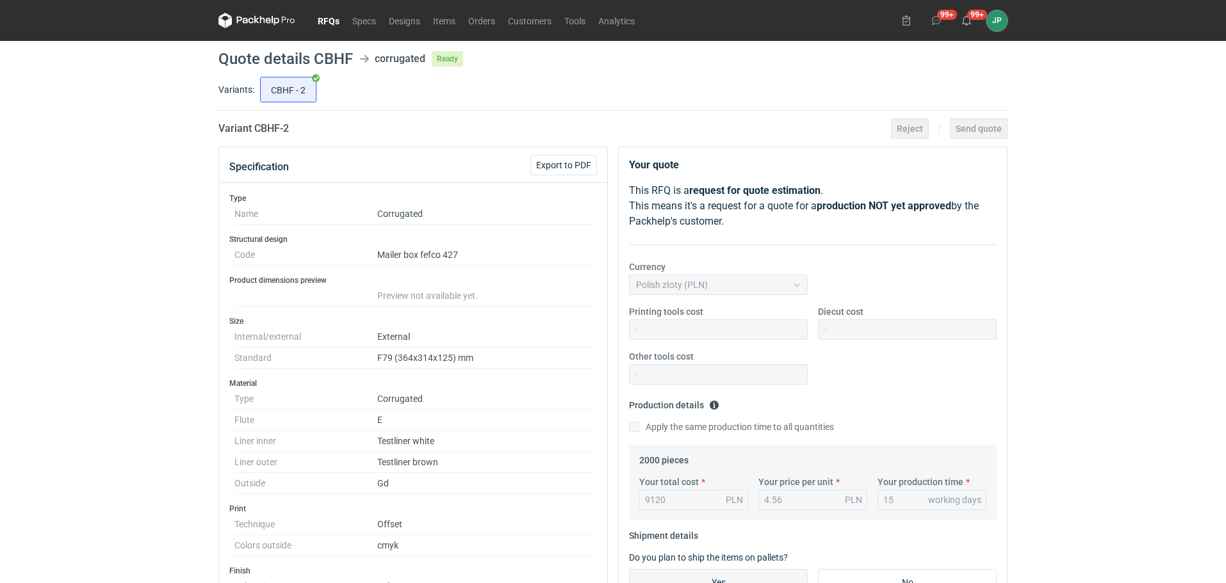
click at [332, 20] on link "RFQs" at bounding box center [328, 20] width 35 height 15
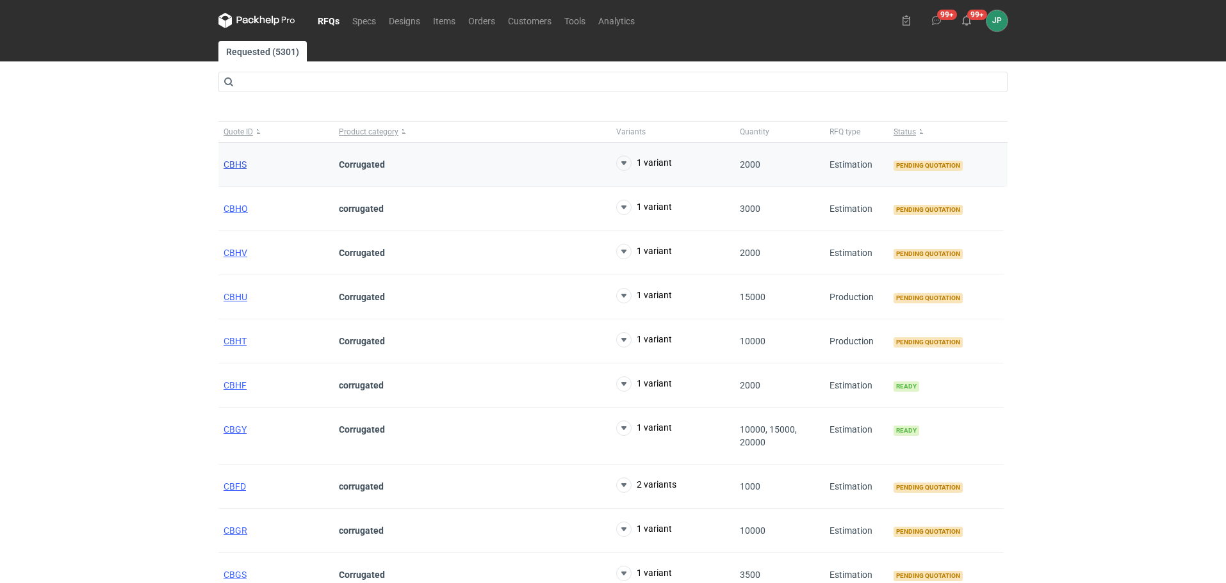
click at [235, 163] on span "CBHS" at bounding box center [235, 164] width 23 height 10
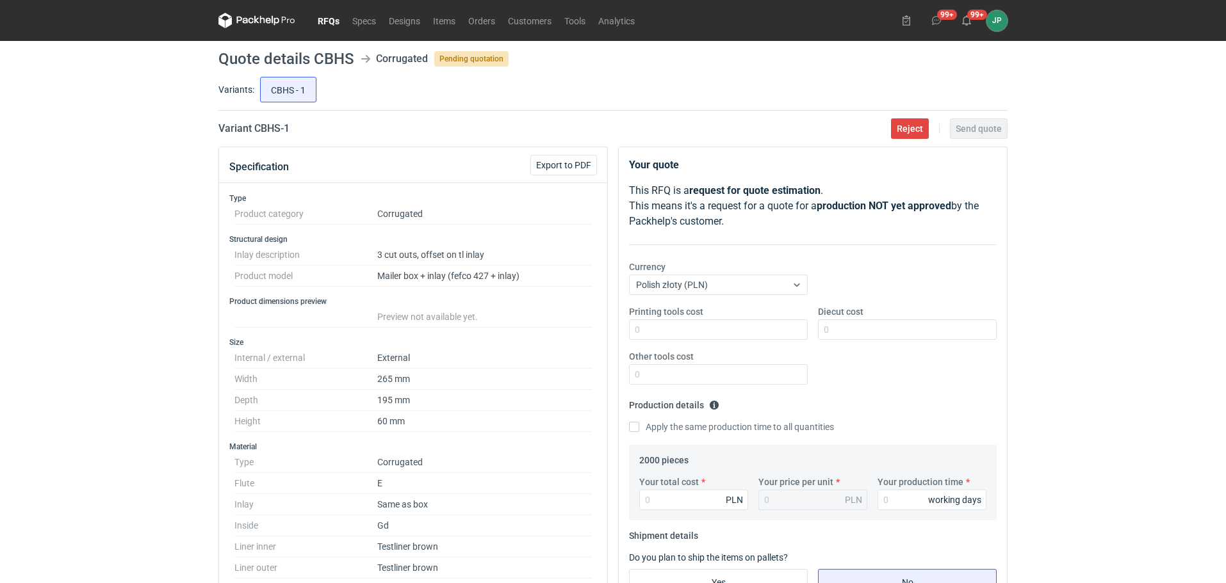
click at [321, 17] on link "RFQs" at bounding box center [328, 20] width 35 height 15
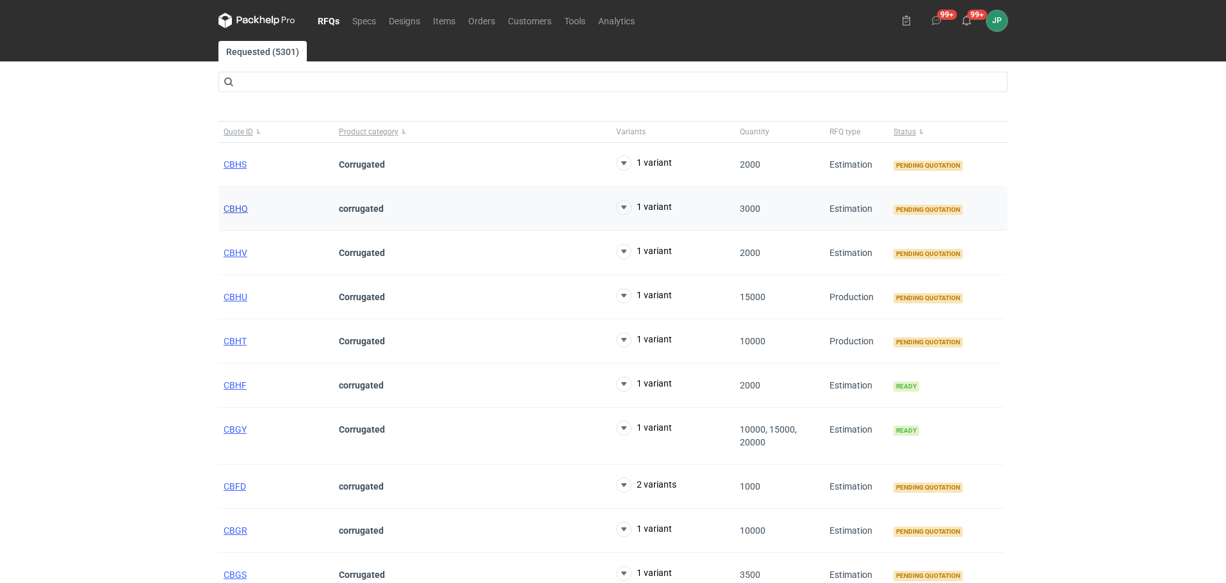
click at [236, 207] on span "CBHQ" at bounding box center [236, 209] width 24 height 10
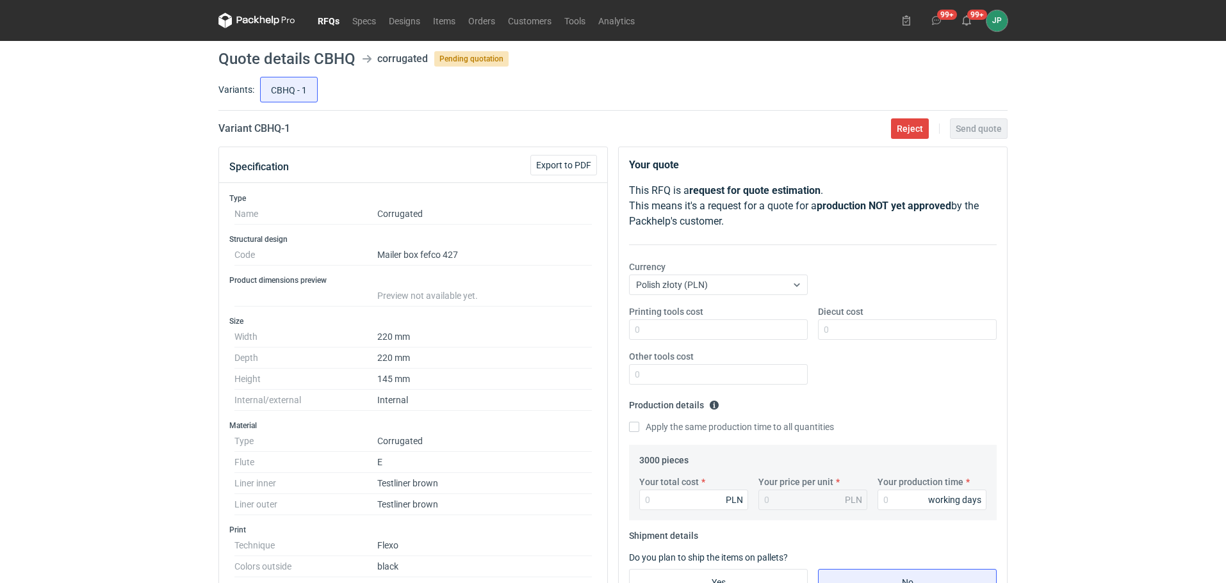
scroll to position [64, 0]
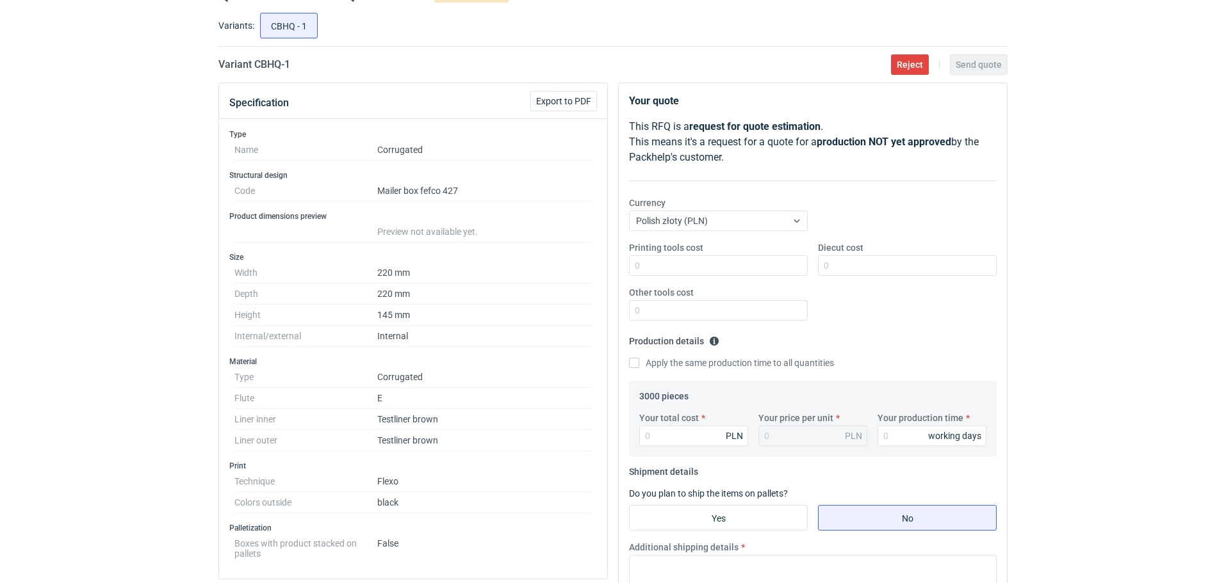
click at [153, 339] on div "RFQs Specs Designs Items Orders Customers Tools Analytics 99+ 99+ JP [PERSON_NA…" at bounding box center [613, 227] width 1226 height 583
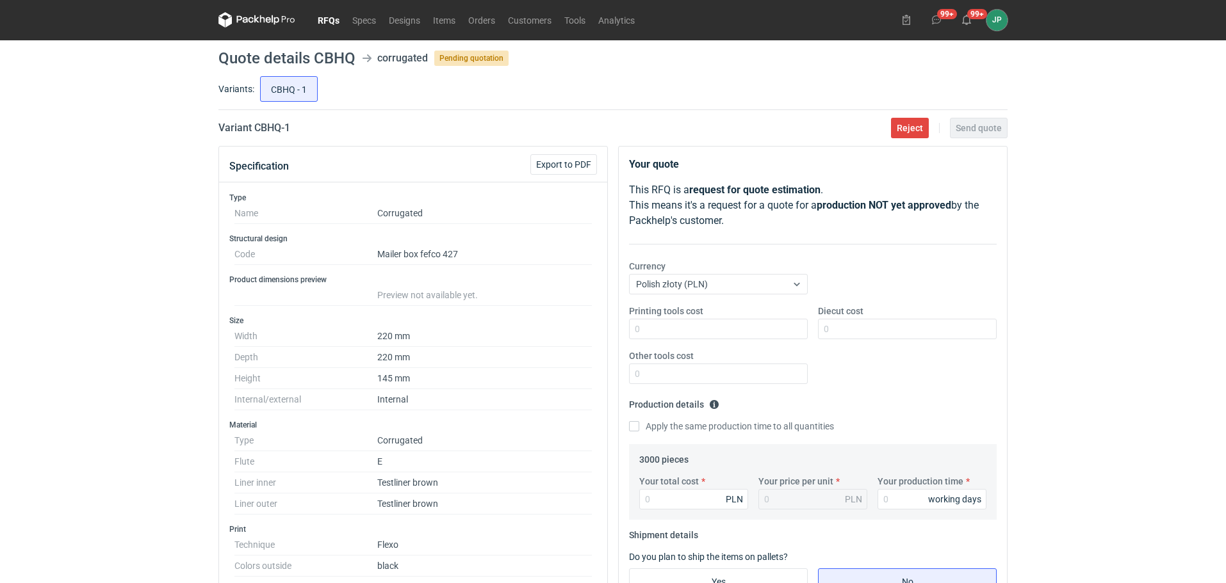
scroll to position [0, 0]
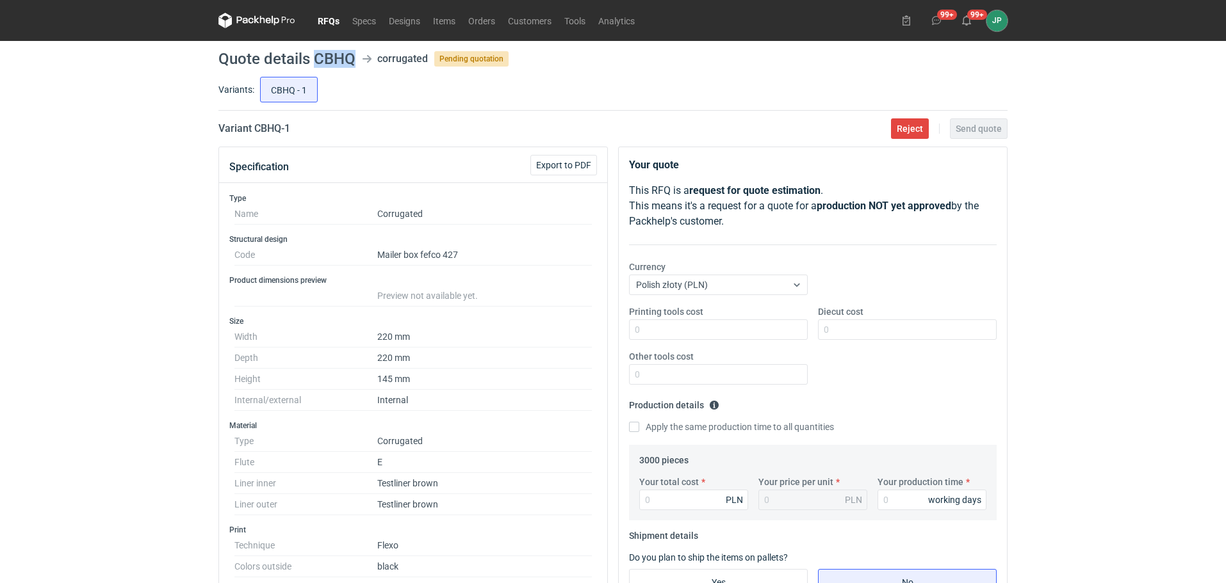
drag, startPoint x: 315, startPoint y: 56, endPoint x: 357, endPoint y: 58, distance: 42.3
click at [357, 58] on header "Quote details CBHQ corrugated Pending quotation" at bounding box center [612, 58] width 789 height 15
copy h1 "CBHQ"
